Goal: Communication & Community: Answer question/provide support

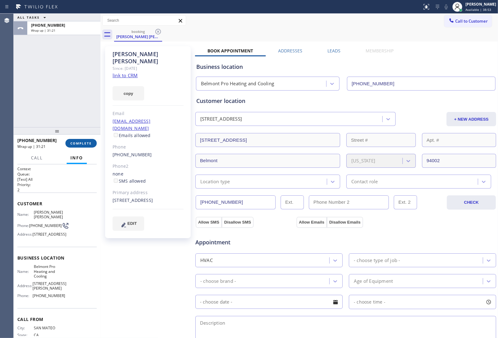
click at [80, 143] on span "COMPLETE" at bounding box center [80, 143] width 21 height 4
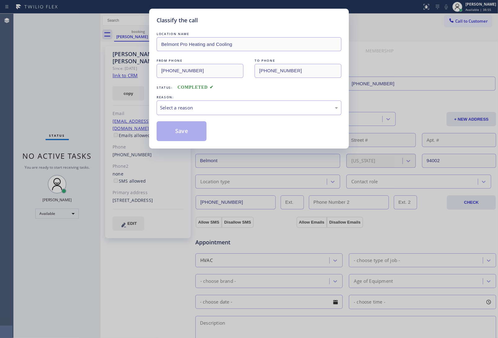
drag, startPoint x: 180, startPoint y: 109, endPoint x: 192, endPoint y: 115, distance: 12.6
click at [182, 110] on div "Select a reason" at bounding box center [249, 107] width 178 height 7
click at [183, 137] on button "Save" at bounding box center [182, 131] width 50 height 20
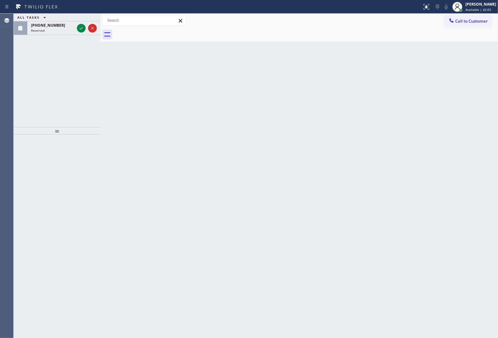
click at [427, 64] on div "Back to Dashboard Change Sender ID Customers Technicians Select a contact Outbo…" at bounding box center [298, 176] width 397 height 324
click at [472, 7] on span "Available | 42:04" at bounding box center [478, 9] width 26 height 4
click at [460, 39] on button "Unavailable" at bounding box center [467, 41] width 62 height 8
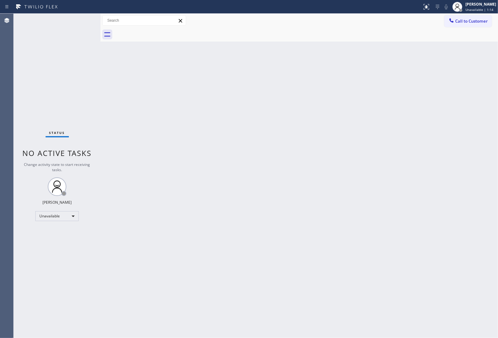
drag, startPoint x: 396, startPoint y: 36, endPoint x: 430, endPoint y: 36, distance: 34.7
click at [396, 36] on div at bounding box center [306, 35] width 384 height 14
click at [453, 27] on button "Call to Customer" at bounding box center [467, 21] width 47 height 12
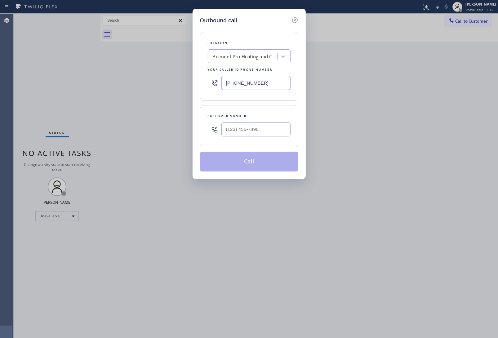
click at [239, 85] on input "[PHONE_NUMBER]" at bounding box center [255, 83] width 69 height 14
paste input "862) 356-5912"
type input "[PHONE_NUMBER]"
click at [247, 131] on input "(___) ___-____" at bounding box center [255, 129] width 69 height 14
paste input "862) 391-5775"
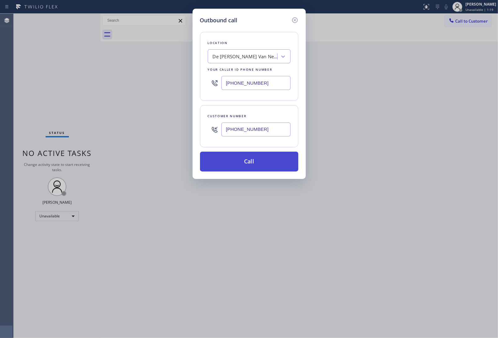
type input "[PHONE_NUMBER]"
click at [260, 154] on button "Call" at bounding box center [249, 162] width 98 height 20
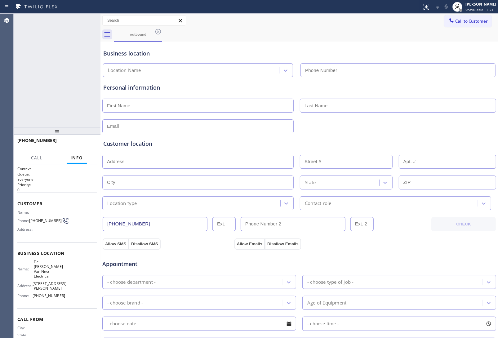
type input "[PHONE_NUMBER]"
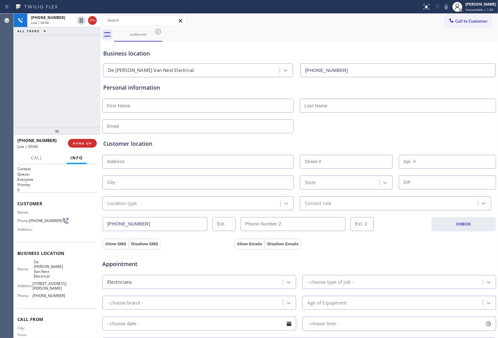
click at [85, 146] on button "HANG UP" at bounding box center [82, 143] width 29 height 9
click at [81, 141] on span "COMPLETE" at bounding box center [80, 143] width 21 height 4
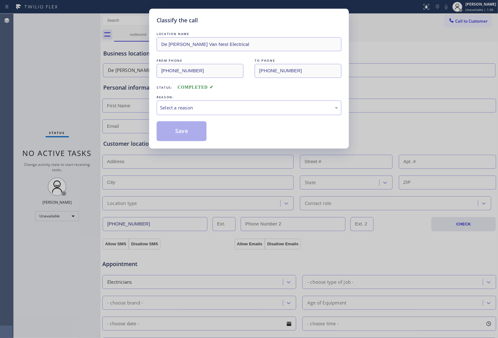
click at [205, 117] on div "LOCATION NAME [PERSON_NAME] Electrical FROM PHONE [PHONE_NUMBER] TO PHONE [PHON…" at bounding box center [249, 86] width 185 height 110
click at [205, 113] on div "Select a reason" at bounding box center [249, 107] width 185 height 15
click at [192, 135] on button "Save" at bounding box center [182, 131] width 50 height 20
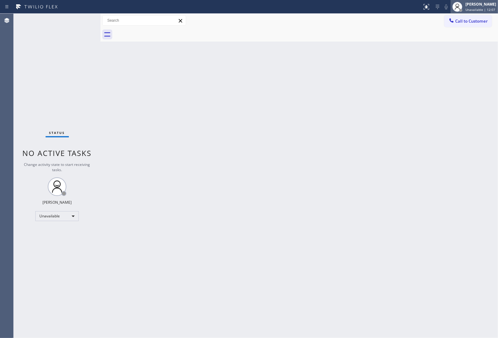
click at [477, 7] on div "[PERSON_NAME]" at bounding box center [480, 4] width 31 height 5
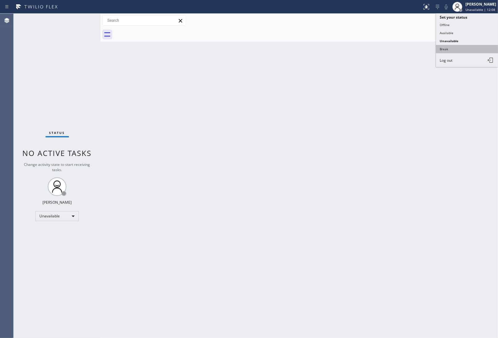
click at [462, 45] on button "Break" at bounding box center [467, 49] width 62 height 8
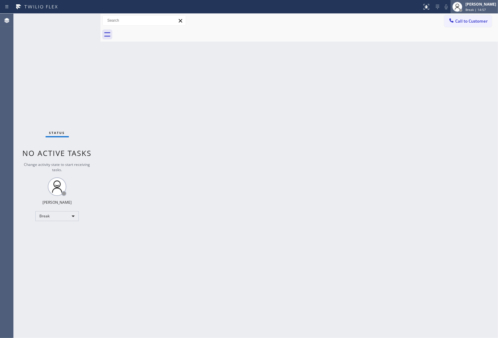
click at [473, 2] on div "[PERSON_NAME]" at bounding box center [480, 4] width 31 height 5
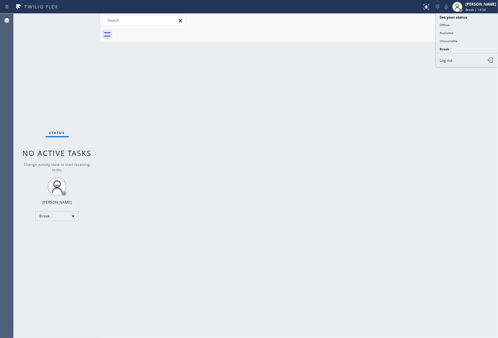
drag, startPoint x: 464, startPoint y: 43, endPoint x: 343, endPoint y: 268, distance: 256.5
click at [453, 69] on div "Status report No issues detected If you experience an issue, please download th…" at bounding box center [249, 169] width 498 height 338
click at [425, 119] on div "Back to Dashboard Change Sender ID Customers Technicians Select a contact Outbo…" at bounding box center [298, 176] width 397 height 324
click at [456, 19] on span "Call to Customer" at bounding box center [471, 21] width 33 height 6
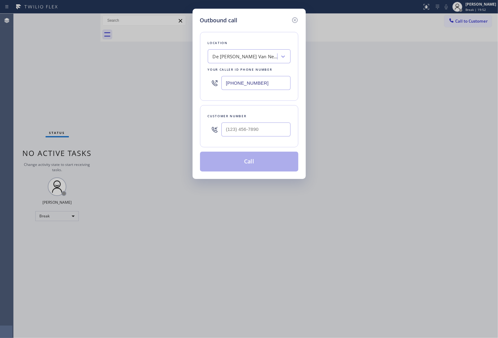
click at [294, 20] on icon at bounding box center [294, 19] width 7 height 7
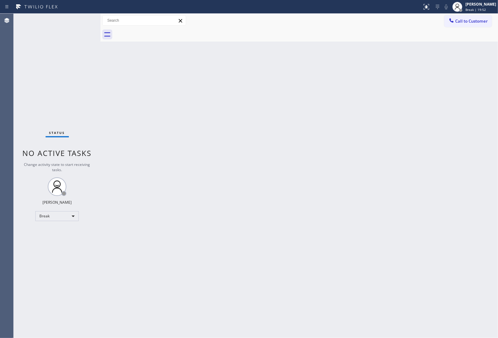
click at [294, 21] on div "Call to Customer Outbound call Location Search location Your caller id phone nu…" at bounding box center [298, 20] width 397 height 11
click at [494, 9] on div "Break | 19:52" at bounding box center [480, 9] width 31 height 4
click at [464, 40] on button "Unavailable" at bounding box center [467, 41] width 62 height 8
click at [473, 24] on span "Call to Customer" at bounding box center [471, 21] width 33 height 6
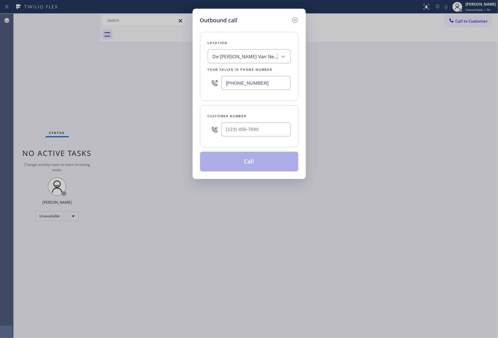
drag, startPoint x: 251, startPoint y: 90, endPoint x: 245, endPoint y: 93, distance: 6.8
click at [248, 92] on div "[PHONE_NUMBER]" at bounding box center [249, 83] width 83 height 20
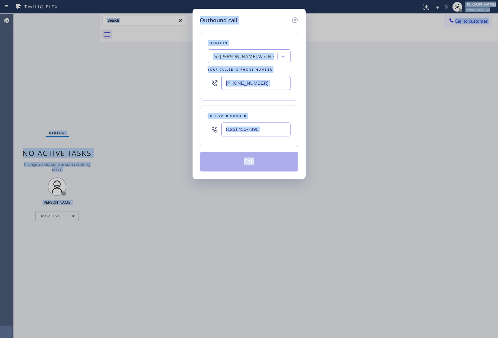
click at [254, 82] on input "[PHONE_NUMBER]" at bounding box center [255, 83] width 69 height 14
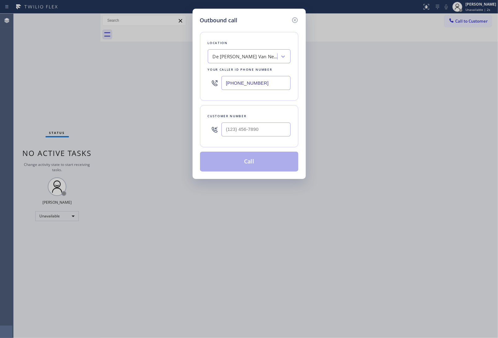
paste input "626) 689-2165"
type input "[PHONE_NUMBER]"
click at [279, 132] on input "(___) ___-____" at bounding box center [255, 129] width 69 height 14
paste input "626) 364-0051"
type input "[PHONE_NUMBER]"
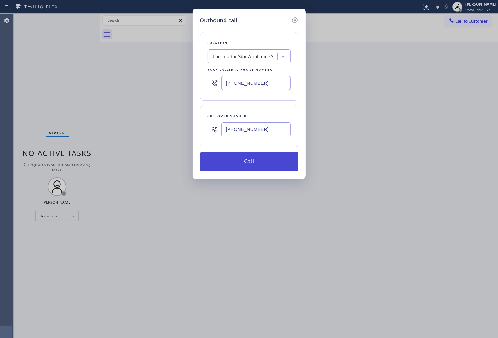
click at [236, 162] on button "Call" at bounding box center [249, 162] width 98 height 20
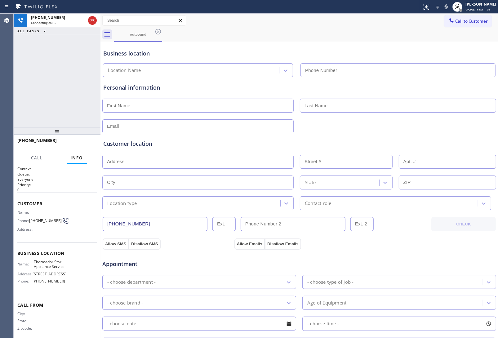
type input "[PHONE_NUMBER]"
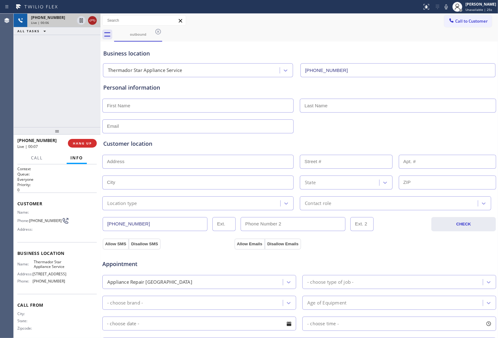
click at [89, 23] on icon at bounding box center [92, 20] width 7 height 7
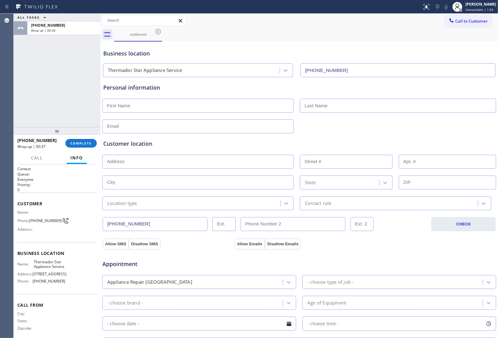
drag, startPoint x: 427, startPoint y: 41, endPoint x: 392, endPoint y: 3, distance: 50.9
click at [425, 35] on div "outbound Call to Customer Outbound call Location Thermador Star Appliance Servi…" at bounding box center [298, 247] width 397 height 467
drag, startPoint x: 467, startPoint y: 22, endPoint x: 261, endPoint y: 89, distance: 216.5
click at [462, 23] on span "Call to Customer" at bounding box center [471, 21] width 33 height 6
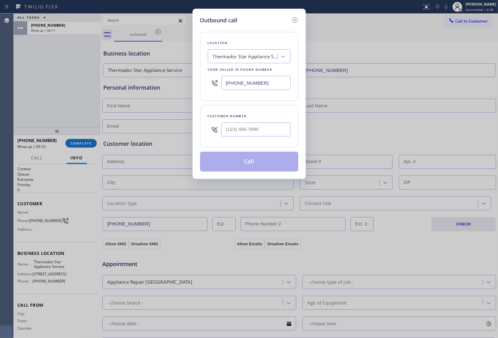
click at [246, 84] on input "[PHONE_NUMBER]" at bounding box center [255, 83] width 69 height 14
type input "[PHONE_NUMBER]"
type input "(___) ___-____"
click at [408, 263] on div "Outbound call Location Thermador Star Appliance Service Your caller id phone nu…" at bounding box center [249, 169] width 498 height 338
click at [294, 22] on icon at bounding box center [294, 19] width 7 height 7
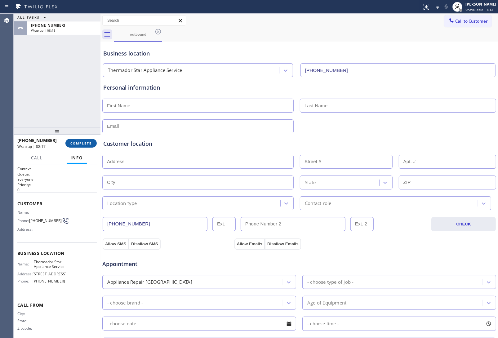
click at [81, 142] on span "COMPLETE" at bounding box center [80, 143] width 21 height 4
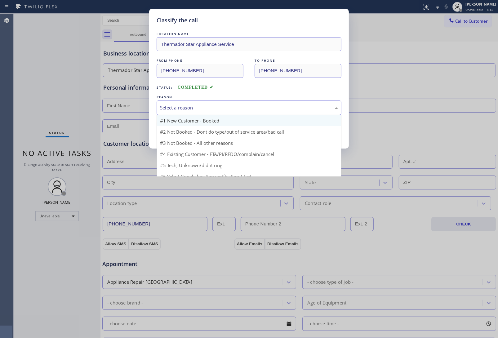
drag, startPoint x: 172, startPoint y: 112, endPoint x: 178, endPoint y: 115, distance: 6.1
click at [178, 115] on div "Select a reason #1 New Customer - Booked #2 Not Booked - Dont do type/out of se…" at bounding box center [249, 107] width 185 height 15
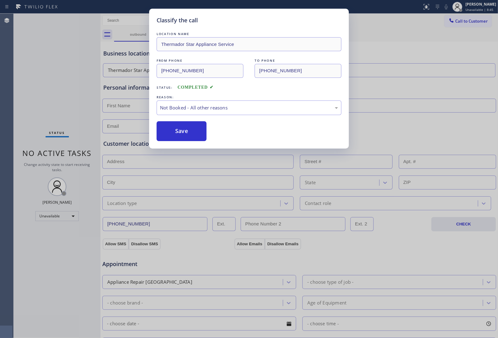
drag, startPoint x: 179, startPoint y: 131, endPoint x: 299, endPoint y: 334, distance: 235.7
click at [179, 131] on button "Save" at bounding box center [182, 131] width 50 height 20
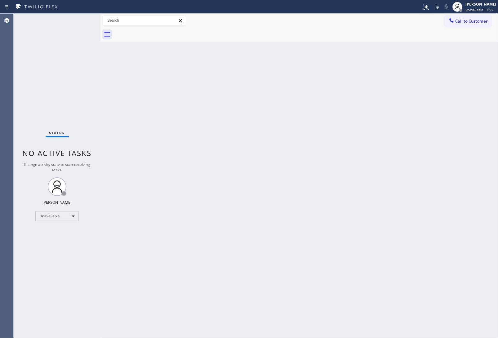
click at [431, 228] on div "Back to Dashboard Change Sender ID Customers Technicians Select a contact Outbo…" at bounding box center [298, 176] width 397 height 324
click at [479, 225] on div "Back to Dashboard Change Sender ID Customers Technicians Select a contact Outbo…" at bounding box center [298, 176] width 397 height 324
click at [483, 254] on div "Back to Dashboard Change Sender ID Customers Technicians Select a contact Outbo…" at bounding box center [298, 176] width 397 height 324
click at [462, 246] on div "Back to Dashboard Change Sender ID Customers Technicians Select a contact Outbo…" at bounding box center [298, 176] width 397 height 324
click at [419, 255] on div "Back to Dashboard Change Sender ID Customers Technicians Select a contact Outbo…" at bounding box center [298, 176] width 397 height 324
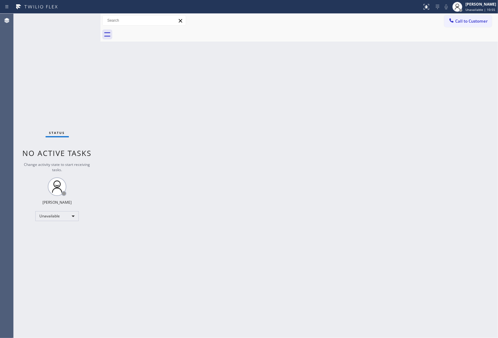
click at [429, 69] on div "Back to Dashboard Change Sender ID Customers Technicians Select a contact Outbo…" at bounding box center [298, 176] width 397 height 324
click at [424, 140] on div "Back to Dashboard Change Sender ID Customers Technicians Select a contact Outbo…" at bounding box center [298, 176] width 397 height 324
click at [453, 24] on div at bounding box center [451, 20] width 7 height 7
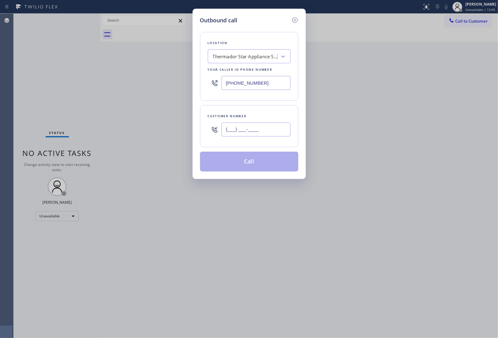
click at [265, 133] on input "(___) ___-____" at bounding box center [255, 129] width 69 height 14
paste input "820) 758-6433"
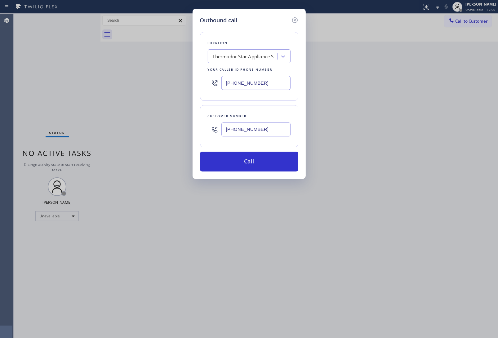
type input "[PHONE_NUMBER]"
click at [235, 60] on div "Thermador Star Appliance Service" at bounding box center [244, 56] width 68 height 11
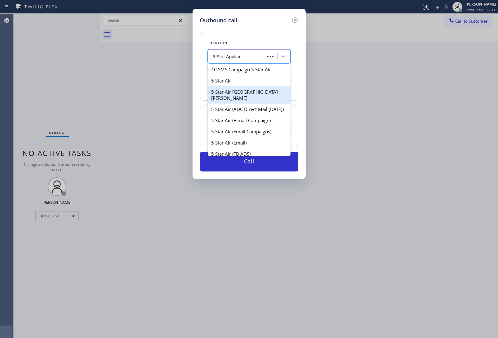
type input "5 Star Appliance"
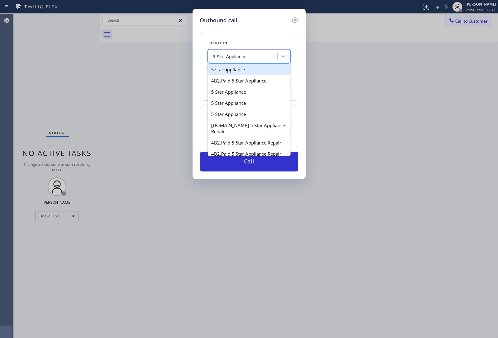
type input "[PHONE_NUMBER]"
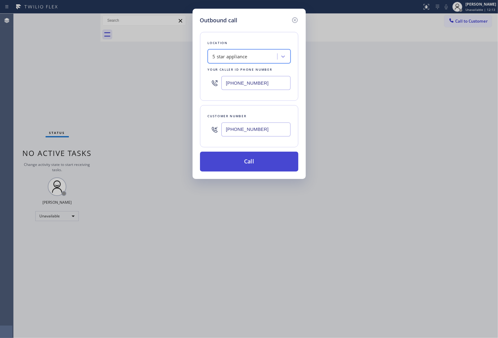
click at [267, 155] on button "Call" at bounding box center [249, 162] width 98 height 20
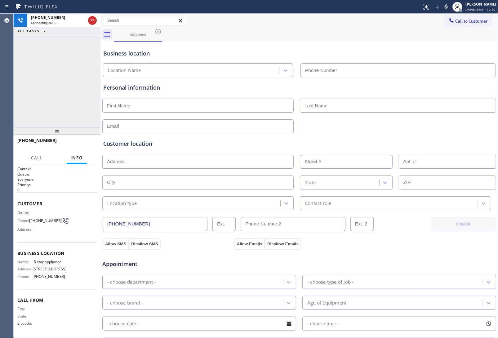
type input "[PHONE_NUMBER]"
click at [31, 218] on span "[PHONE_NUMBER]" at bounding box center [45, 220] width 33 height 5
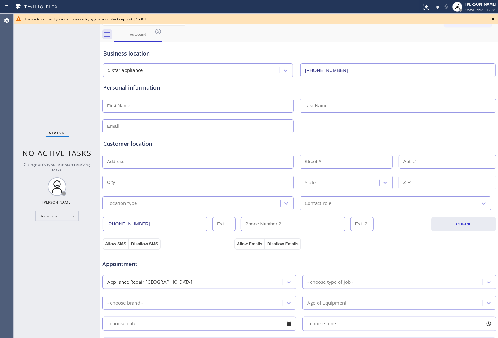
click at [425, 43] on div "Business location 5 star appliance [PHONE_NUMBER]" at bounding box center [299, 60] width 394 height 34
click at [493, 18] on icon at bounding box center [493, 19] width 2 height 2
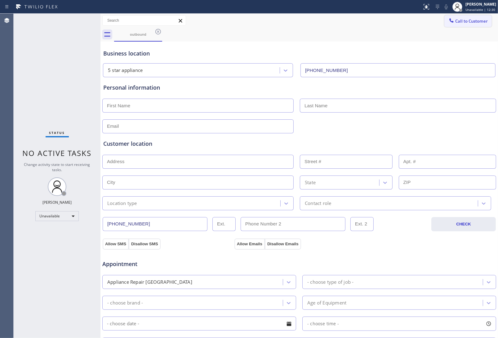
click at [467, 18] on span "Call to Customer" at bounding box center [471, 21] width 33 height 6
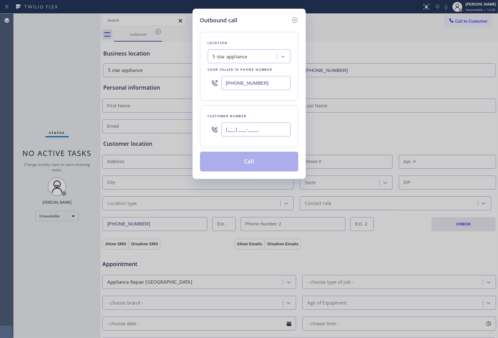
click at [253, 130] on input "(___) ___-____" at bounding box center [255, 129] width 69 height 14
paste input "820) 758-6433"
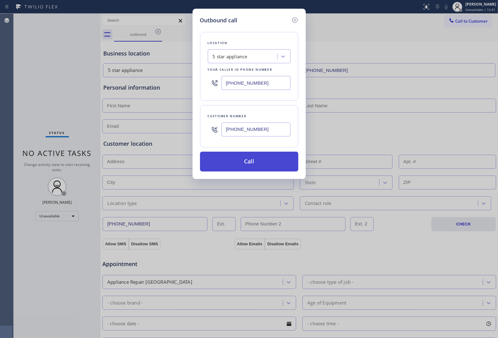
type input "[PHONE_NUMBER]"
click at [245, 162] on button "Call" at bounding box center [249, 162] width 98 height 20
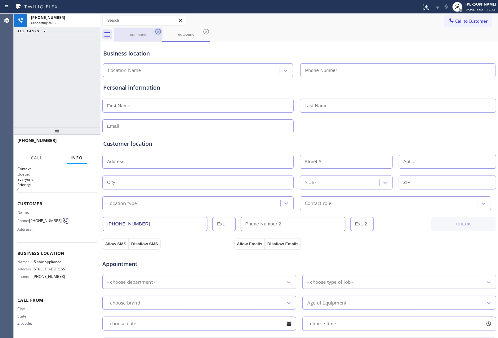
click at [156, 30] on icon at bounding box center [157, 31] width 7 height 7
type input "[PHONE_NUMBER]"
click at [156, 30] on icon at bounding box center [157, 31] width 7 height 7
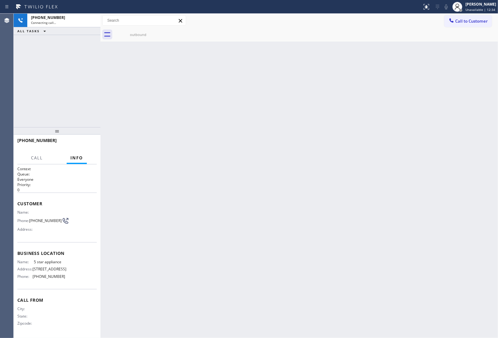
click at [0, 0] on icon at bounding box center [0, 0] width 0 height 0
click at [139, 35] on div "outbound" at bounding box center [138, 34] width 47 height 5
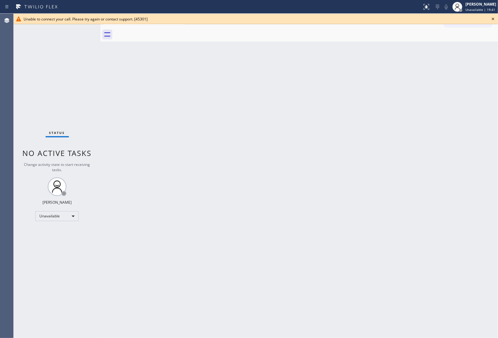
click at [491, 18] on icon at bounding box center [492, 18] width 7 height 7
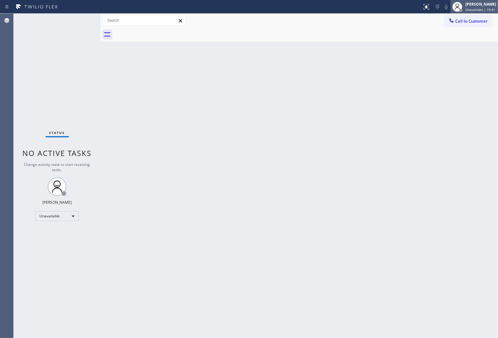
click at [475, 5] on div "[PERSON_NAME]" at bounding box center [480, 4] width 31 height 5
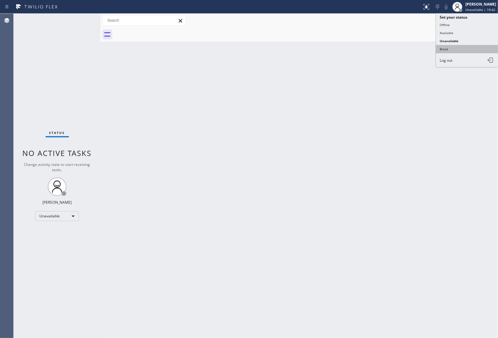
click at [472, 45] on button "Break" at bounding box center [467, 49] width 62 height 8
